Goal: Check status

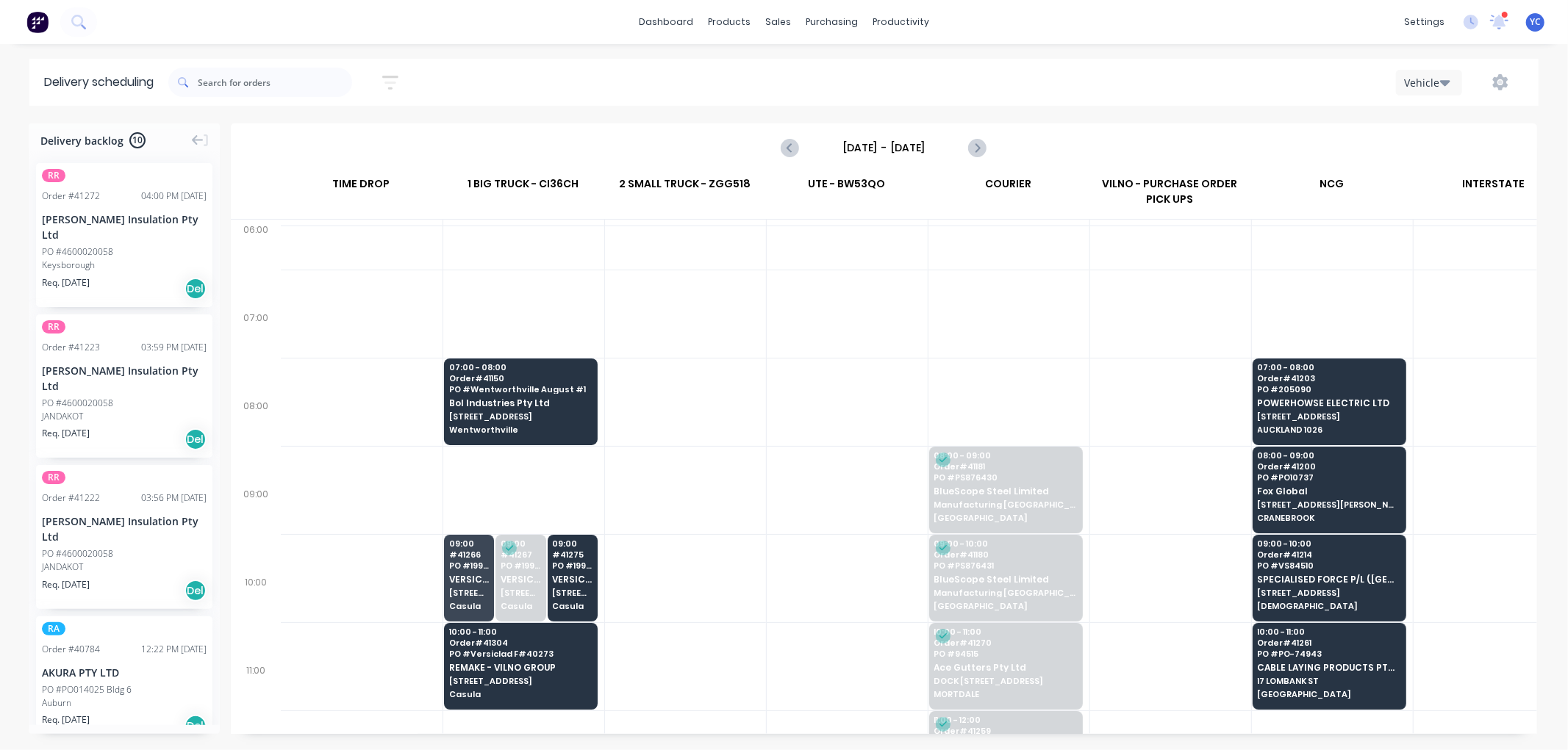
scroll to position [40, 1]
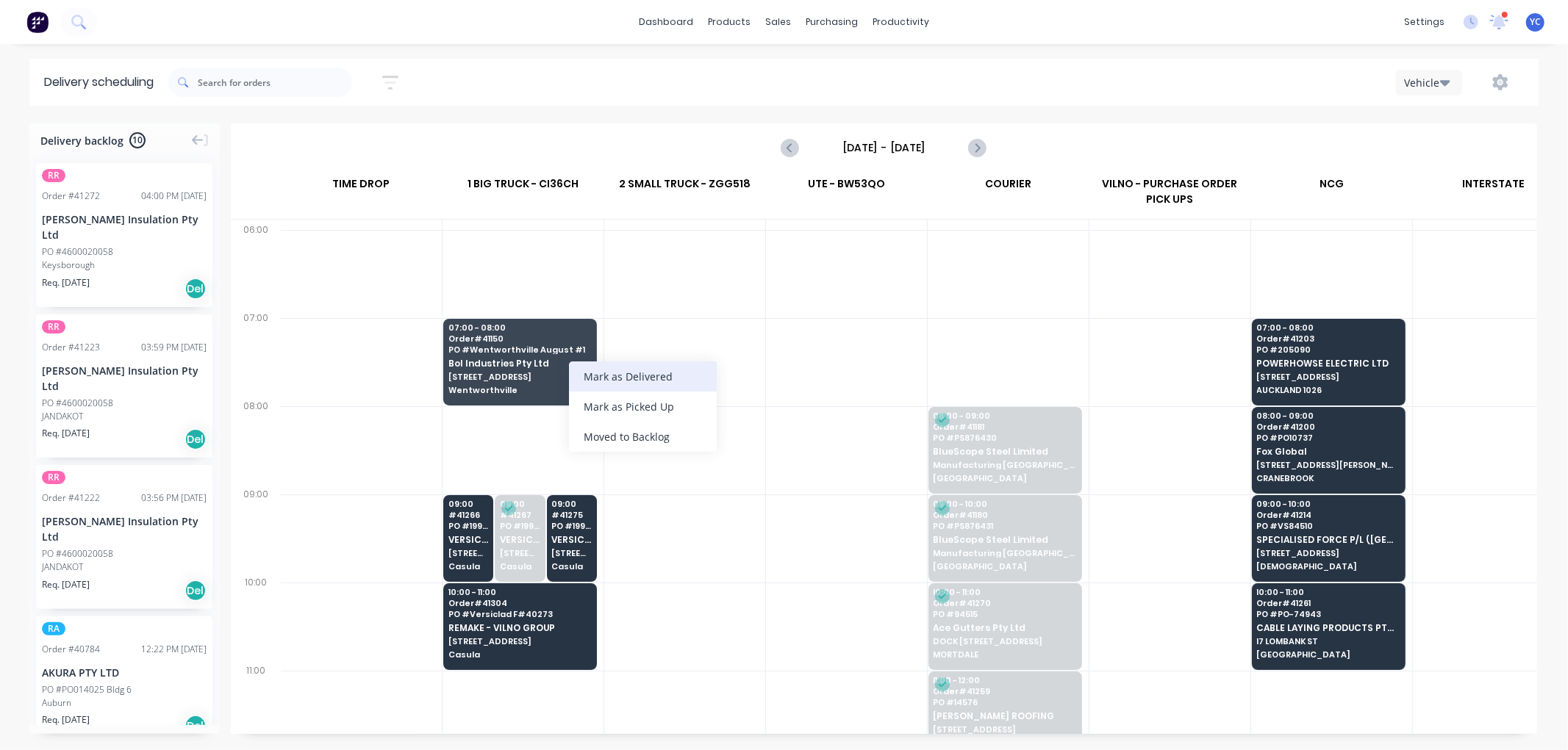
click at [658, 384] on div "Mark as Delivered" at bounding box center [643, 376] width 148 height 30
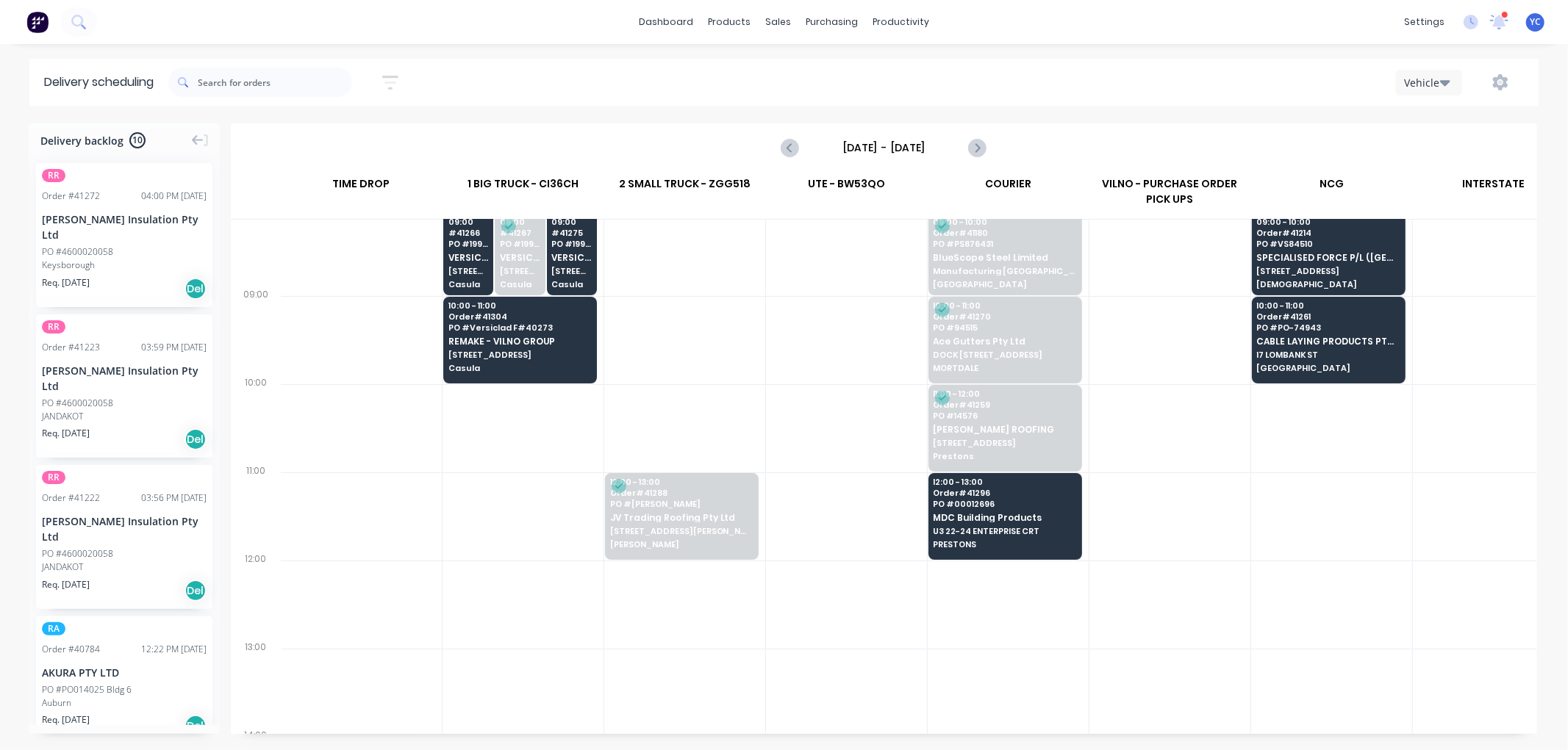
scroll to position [0, 1]
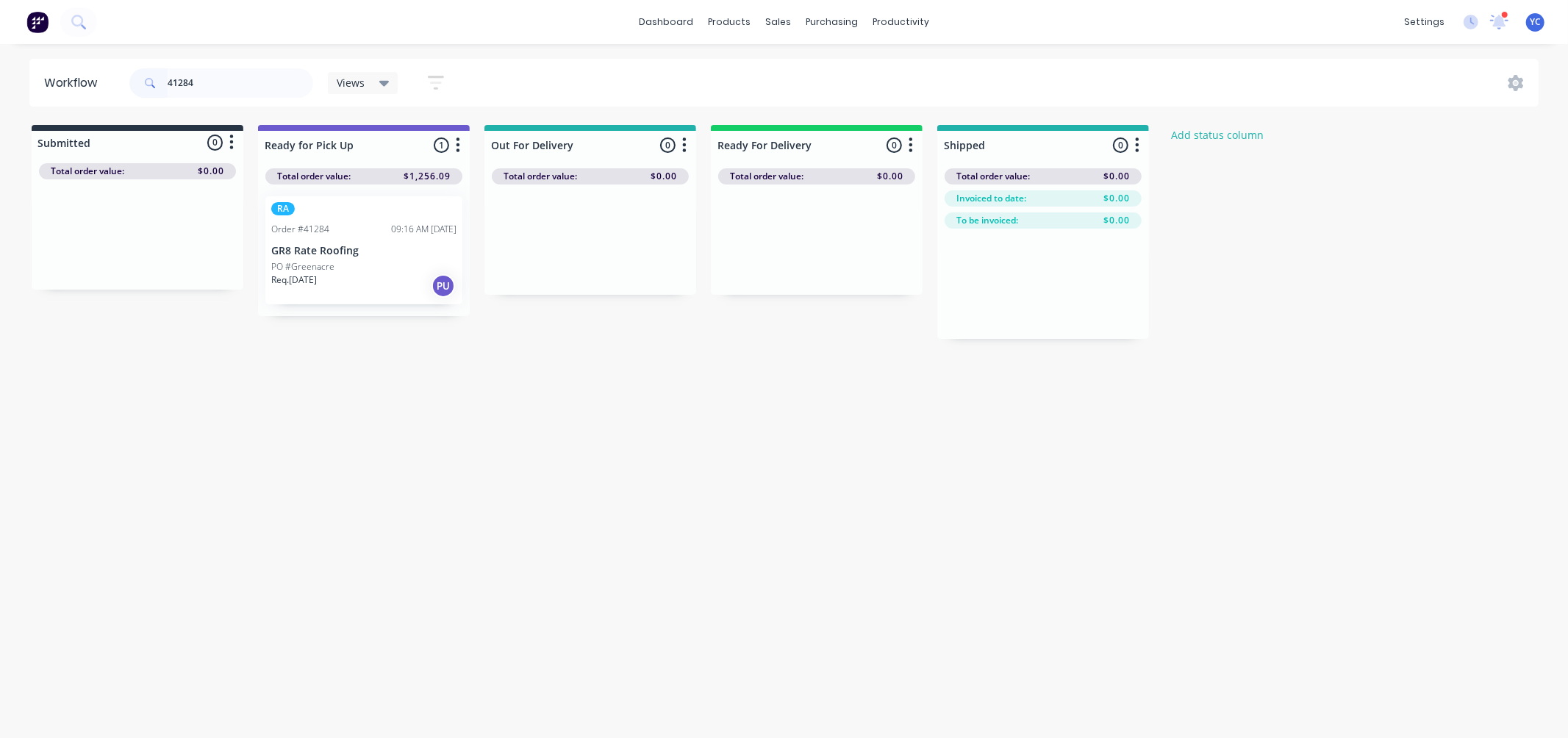
type input "41284"
click at [130, 380] on div "Workflow 41284 Views Save new view None (Default) edit AL edit ALL edit BB & TH…" at bounding box center [784, 383] width 1568 height 650
click at [253, 93] on input "41284" at bounding box center [240, 83] width 146 height 30
type input "41304"
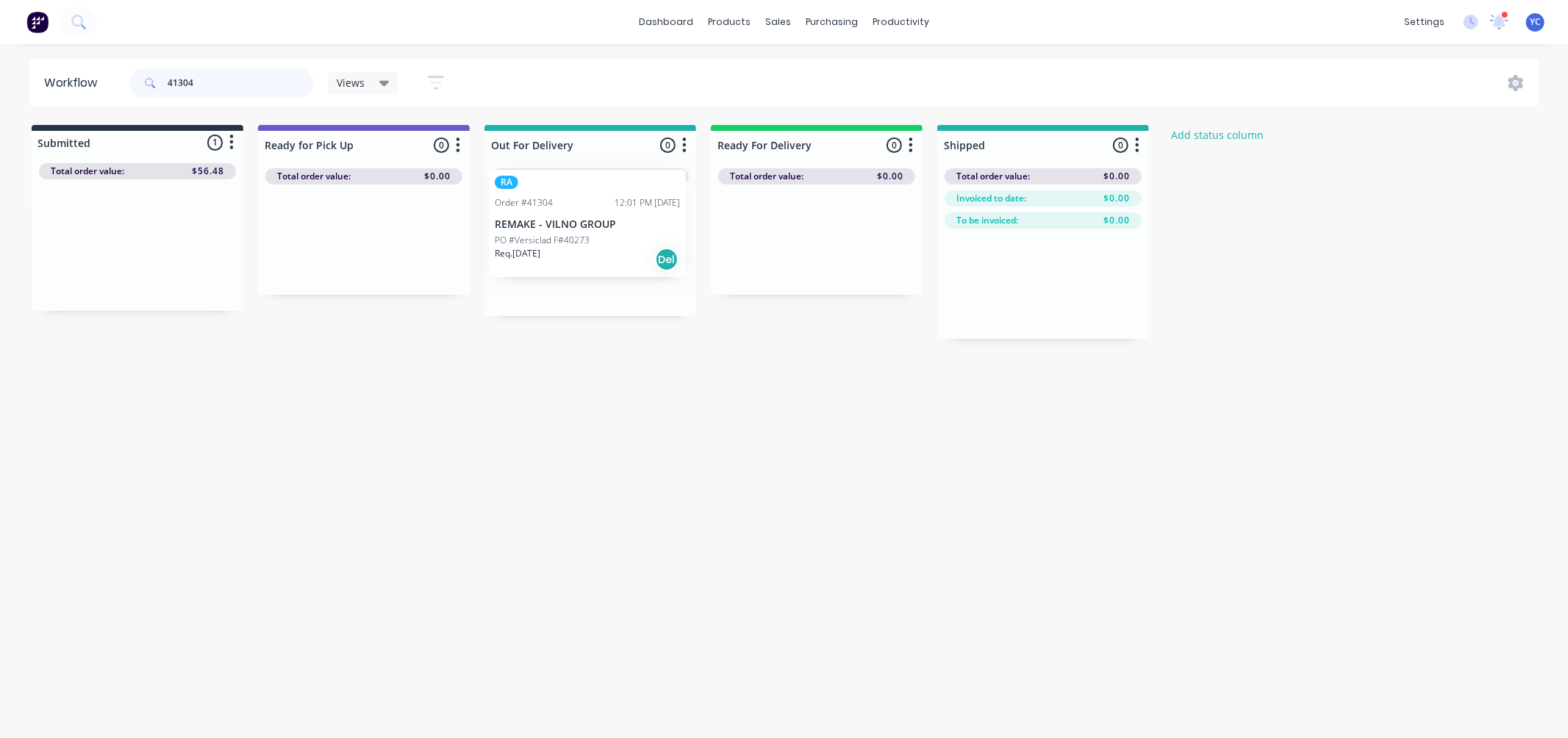
drag, startPoint x: 105, startPoint y: 256, endPoint x: 687, endPoint y: 240, distance: 582.2
click at [687, 240] on div "Submitted 1 Status colour #273444 hex #273444 Save Cancel Summaries Total order…" at bounding box center [788, 232] width 1598 height 214
click at [284, 86] on input "41304" at bounding box center [240, 83] width 146 height 30
type input "41266"
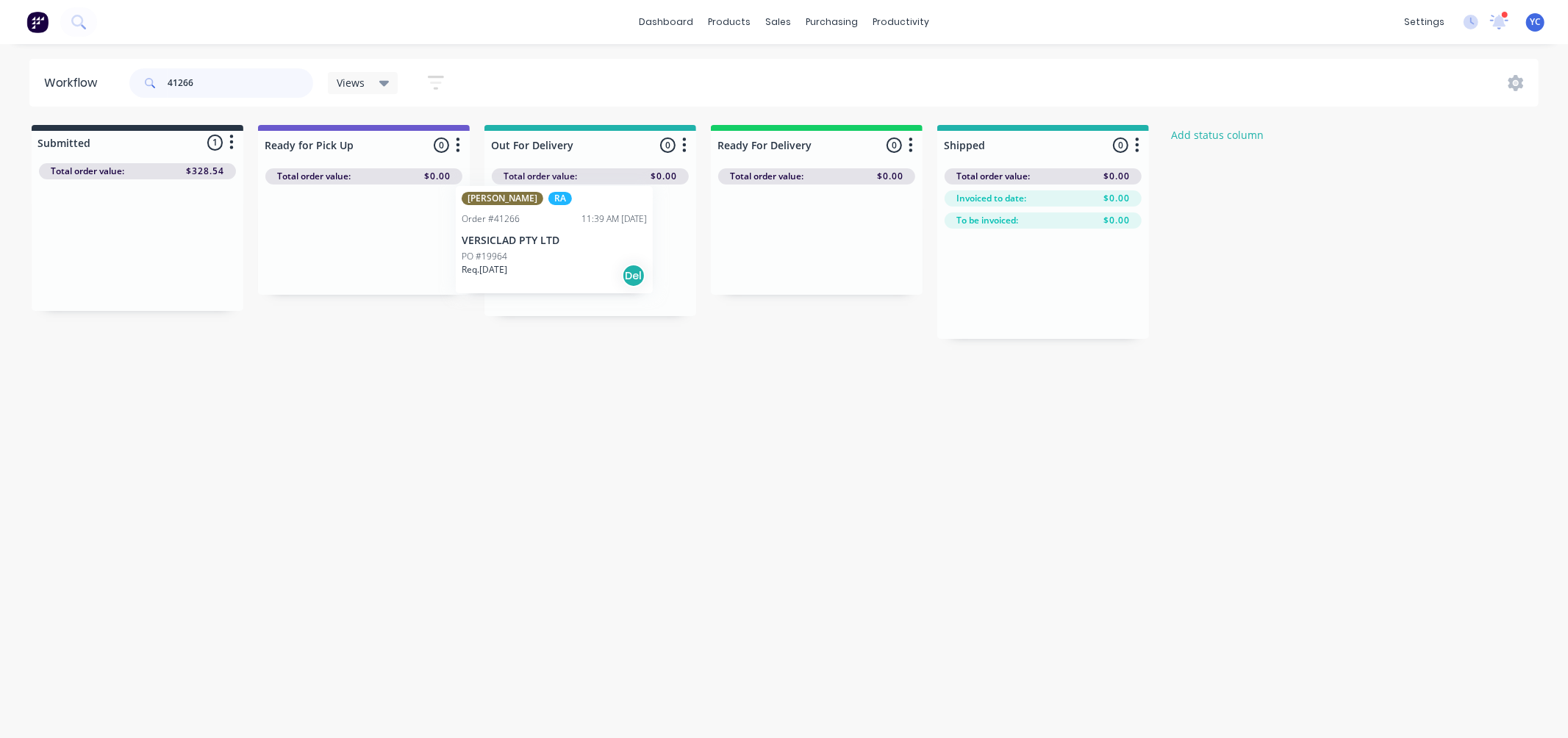
drag, startPoint x: 140, startPoint y: 252, endPoint x: 560, endPoint y: 246, distance: 420.0
click at [560, 246] on div "Submitted 1 Status colour #273444 hex #273444 Save Cancel Summaries Total order…" at bounding box center [788, 232] width 1598 height 214
click at [238, 76] on input "41266" at bounding box center [240, 83] width 146 height 30
type input "41275"
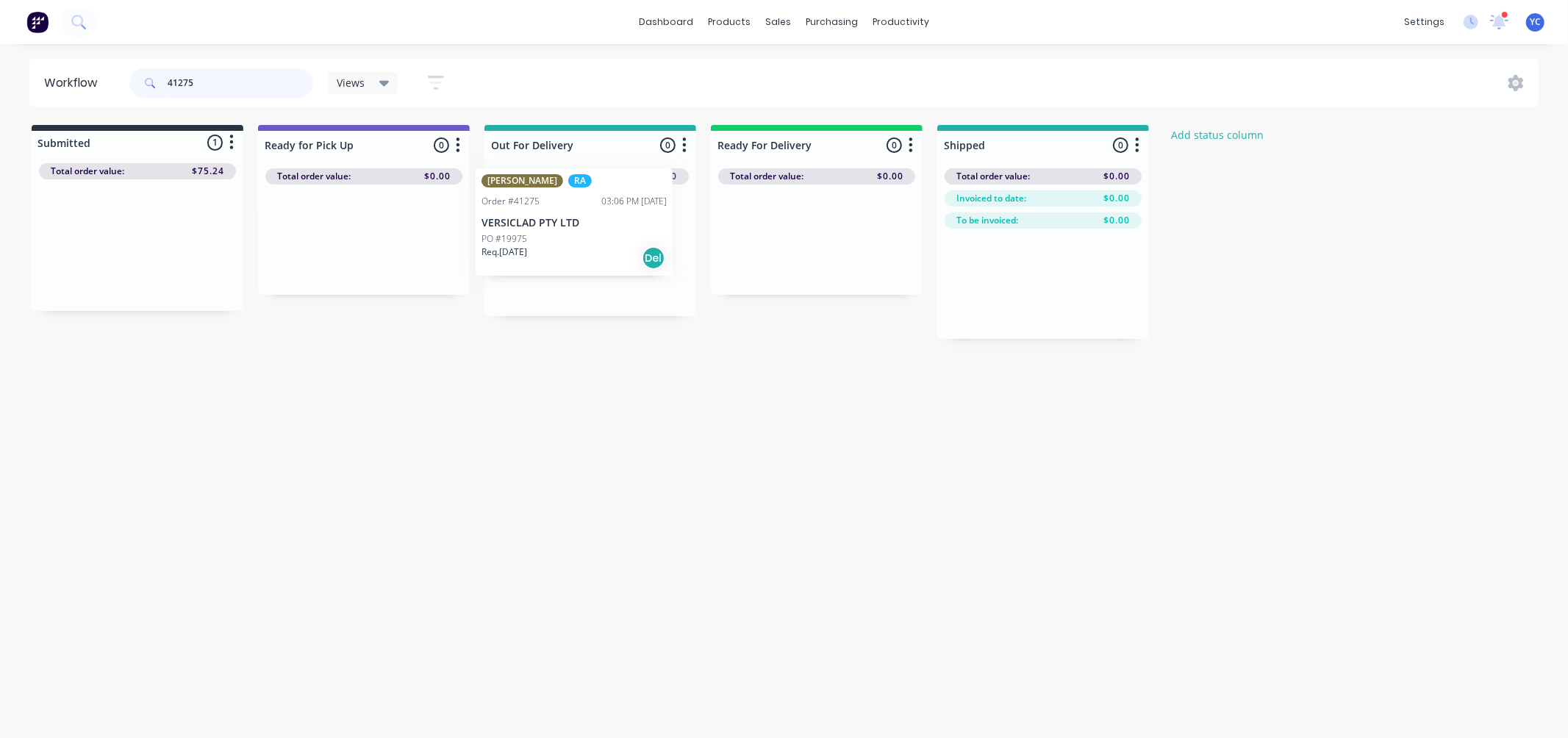
drag, startPoint x: 185, startPoint y: 245, endPoint x: 627, endPoint y: 223, distance: 442.5
click at [627, 223] on div "Submitted 1 Status colour #273444 hex #273444 Save Cancel Summaries Total order…" at bounding box center [788, 232] width 1598 height 214
click at [262, 70] on input "41275" at bounding box center [240, 83] width 146 height 30
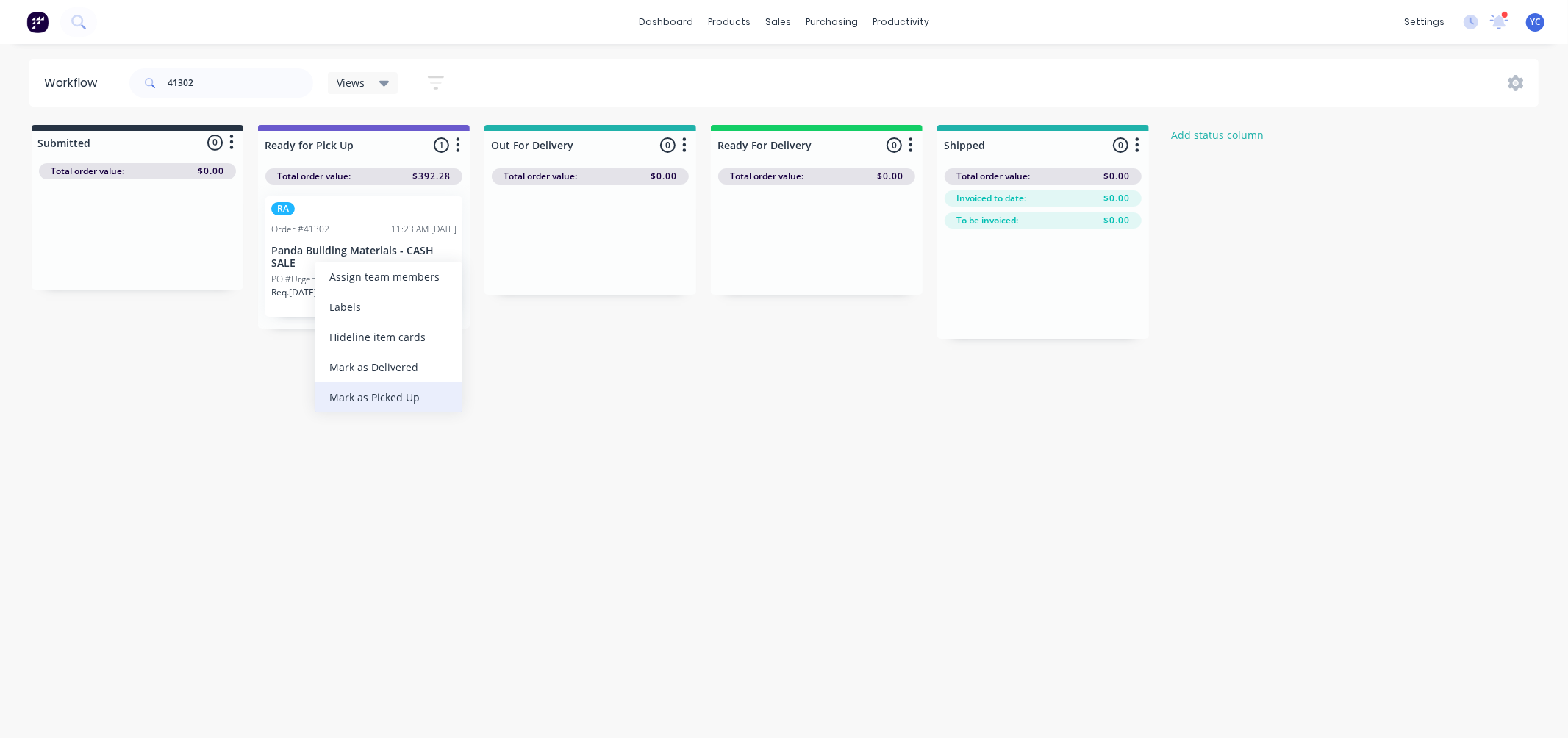
click at [403, 388] on div "Mark as Picked Up" at bounding box center [388, 397] width 148 height 30
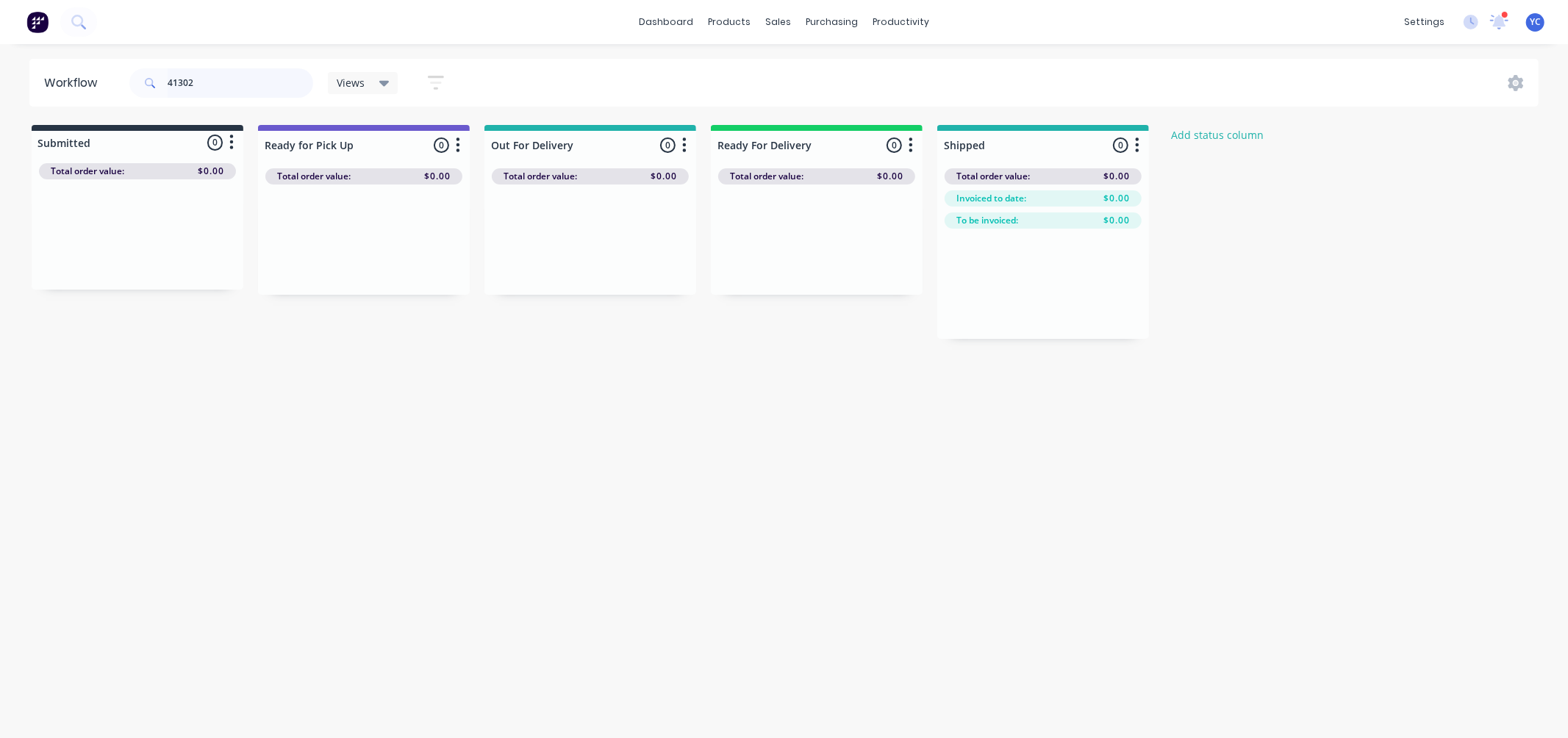
click at [272, 90] on input "41302" at bounding box center [240, 83] width 146 height 30
type input "40206"
